Goal: Task Accomplishment & Management: Use online tool/utility

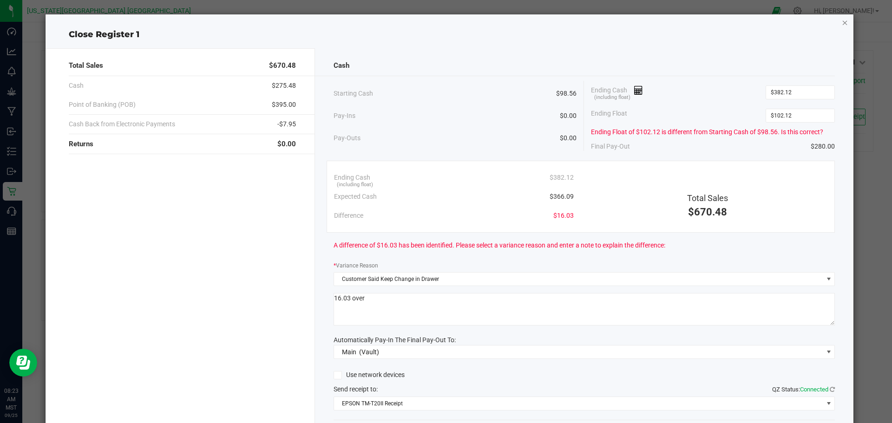
click at [841, 23] on icon "button" at bounding box center [844, 22] width 7 height 11
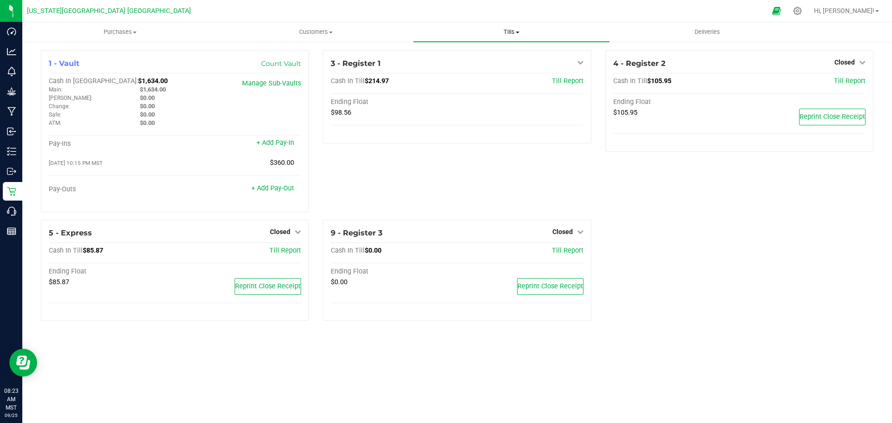
click at [519, 30] on span "Tills" at bounding box center [511, 32] width 196 height 8
click at [452, 66] on span "Reconcile e-payments" at bounding box center [459, 67] width 92 height 8
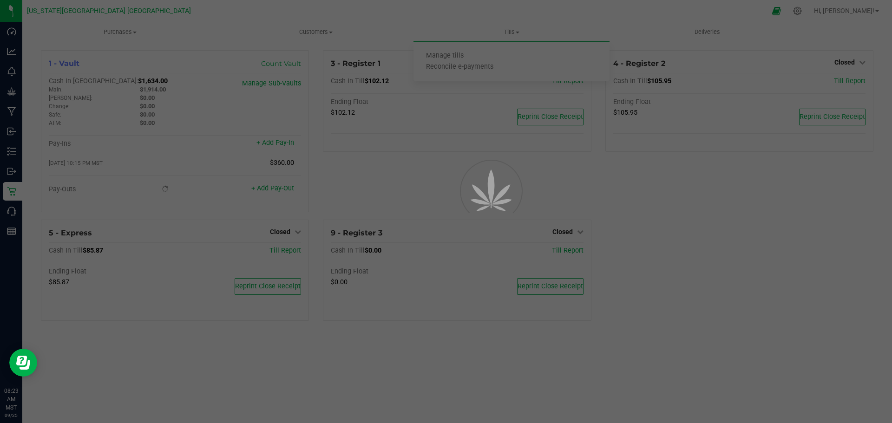
click at [458, 55] on div at bounding box center [446, 211] width 892 height 423
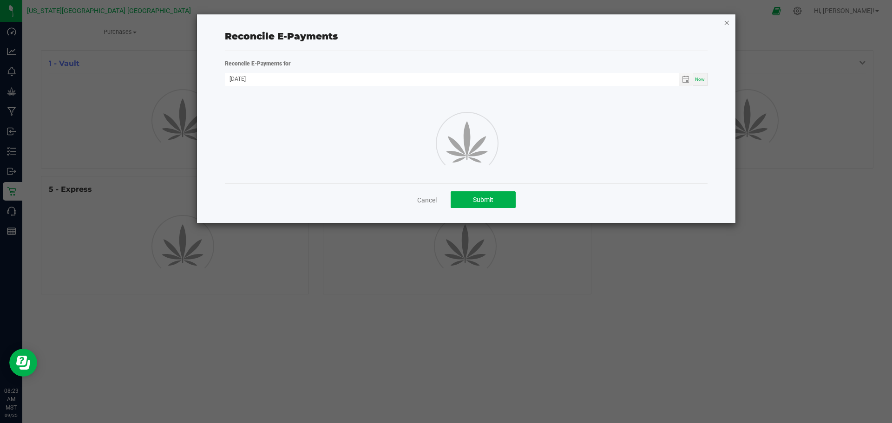
click at [726, 25] on icon "button" at bounding box center [726, 22] width 7 height 11
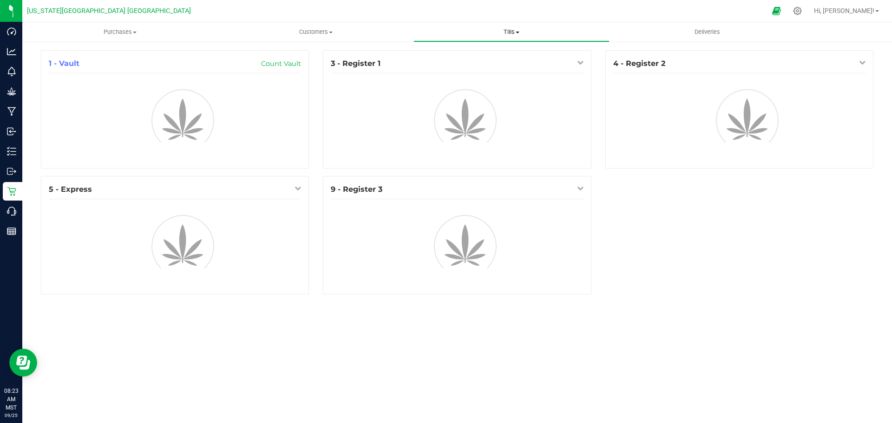
click at [521, 33] on span "Tills" at bounding box center [511, 32] width 195 height 8
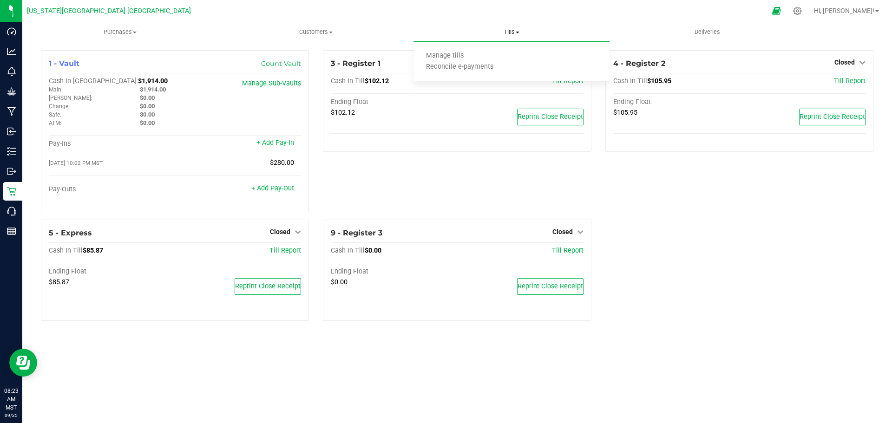
click at [463, 55] on span "Manage tills" at bounding box center [444, 56] width 63 height 8
click at [580, 62] on icon at bounding box center [580, 62] width 7 height 7
click at [571, 82] on link "Open Till" at bounding box center [562, 81] width 25 height 7
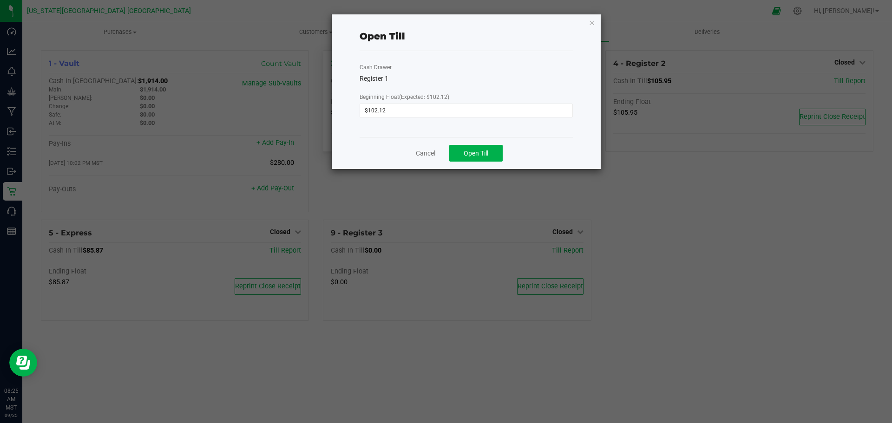
click at [594, 25] on icon "button" at bounding box center [591, 22] width 7 height 11
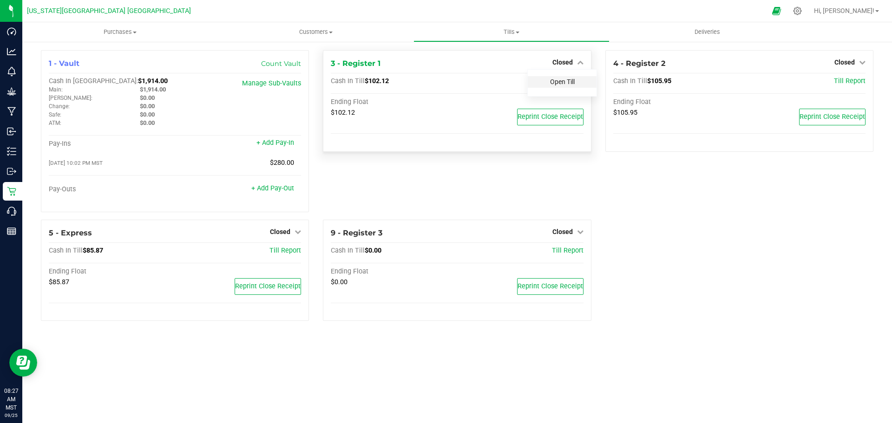
click at [573, 78] on link "Open Till" at bounding box center [562, 81] width 25 height 7
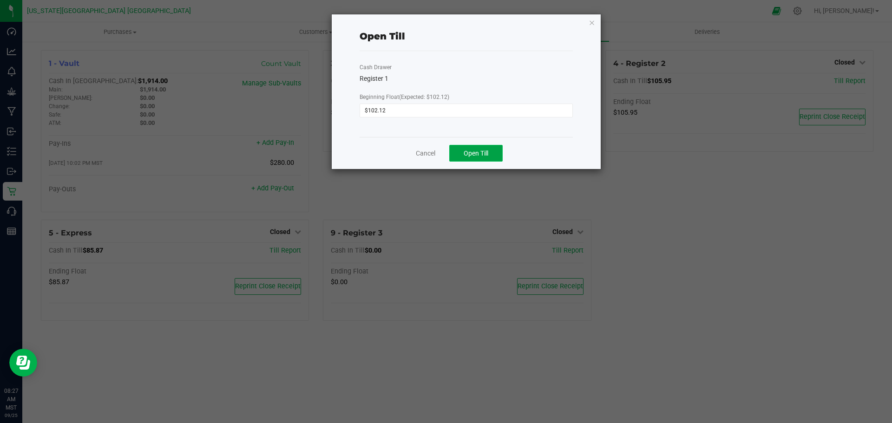
click at [490, 151] on button "Open Till" at bounding box center [475, 153] width 53 height 17
